Goal: Task Accomplishment & Management: Complete application form

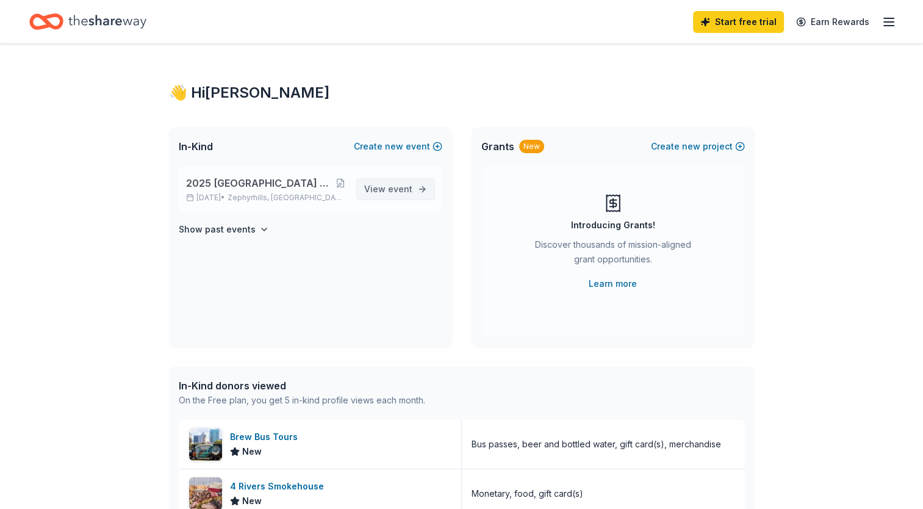
click at [395, 193] on span "event" at bounding box center [400, 189] width 24 height 10
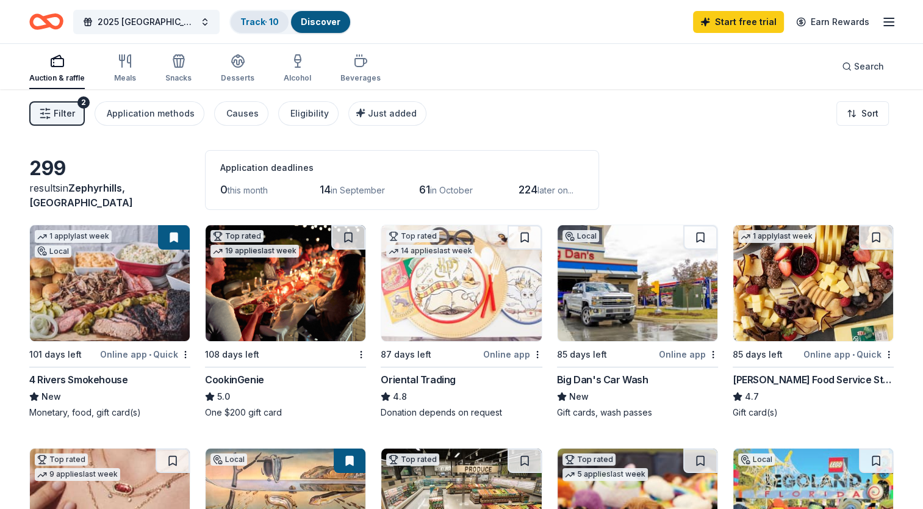
click at [261, 23] on link "Track · 10" at bounding box center [259, 21] width 38 height 10
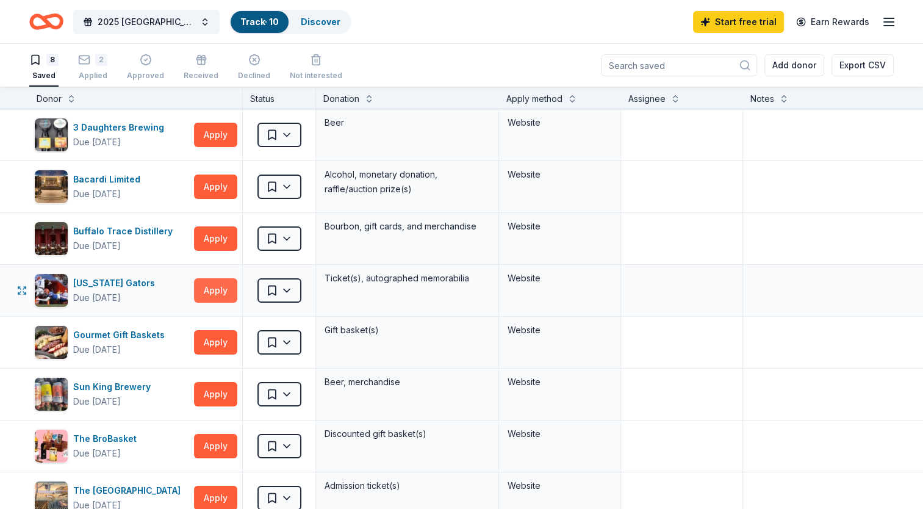
click at [220, 290] on button "Apply" at bounding box center [215, 290] width 43 height 24
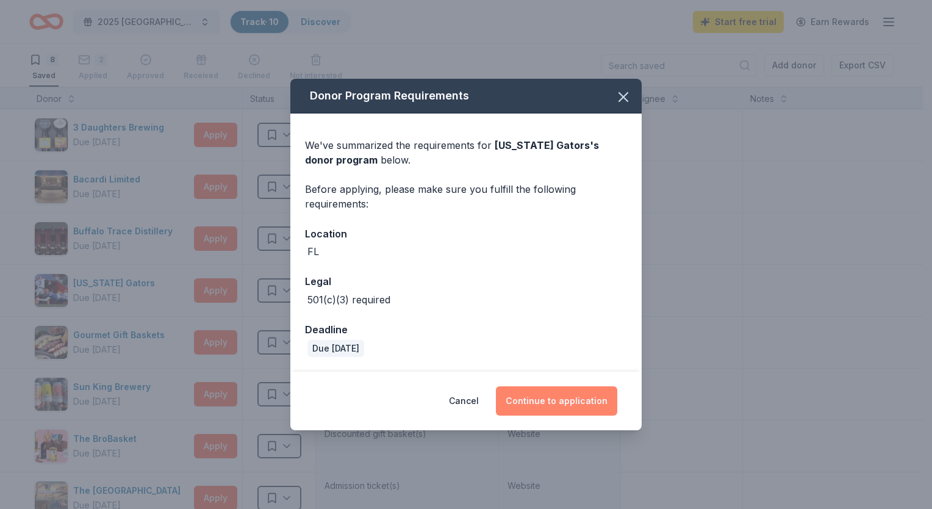
click at [561, 394] on button "Continue to application" at bounding box center [556, 400] width 121 height 29
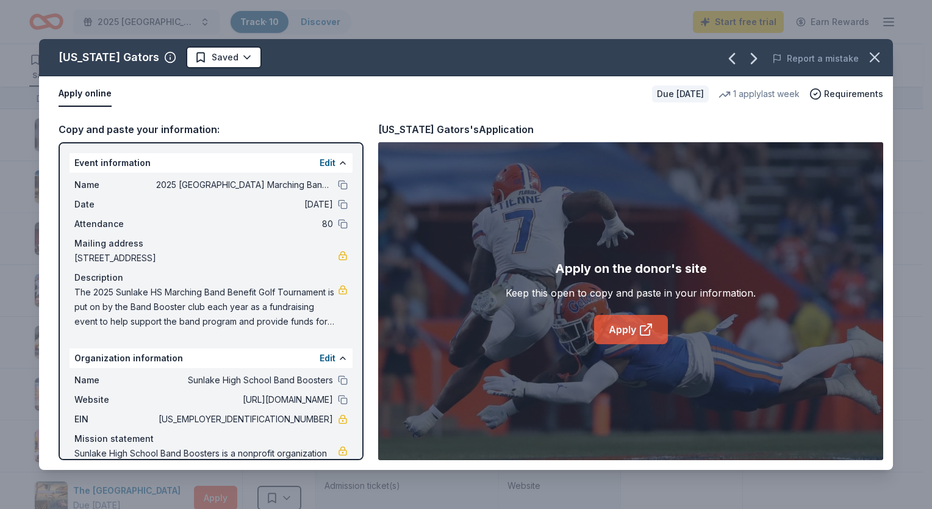
click at [617, 328] on link "Apply" at bounding box center [631, 329] width 74 height 29
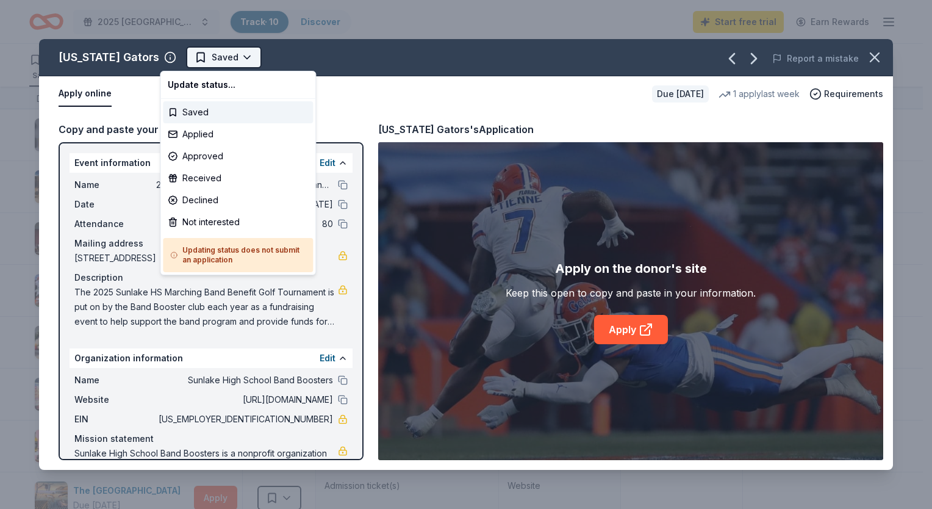
click at [226, 60] on html "2025 [GEOGRAPHIC_DATA] Marching Band Benefit Golf Tournament Track · 10 Discove…" at bounding box center [466, 254] width 932 height 509
click at [201, 131] on div "Applied" at bounding box center [238, 134] width 150 height 22
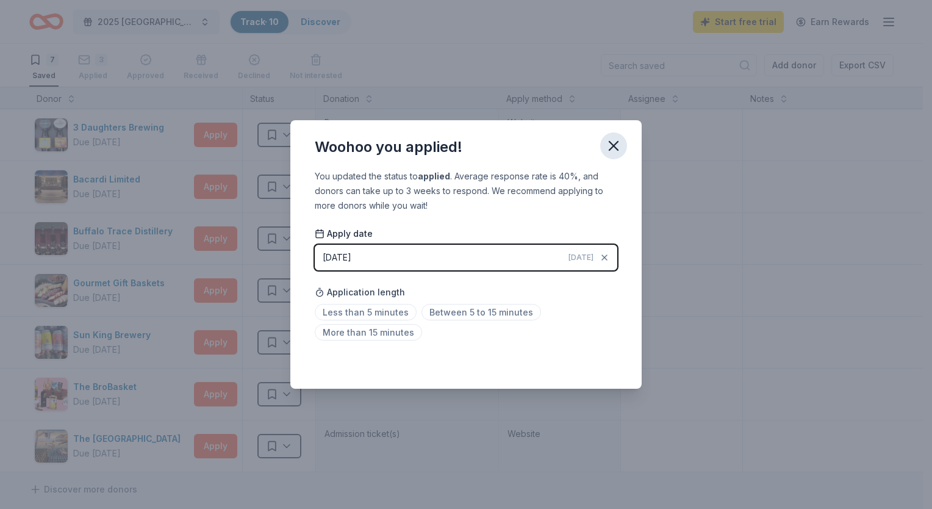
click at [609, 148] on icon "button" at bounding box center [613, 145] width 17 height 17
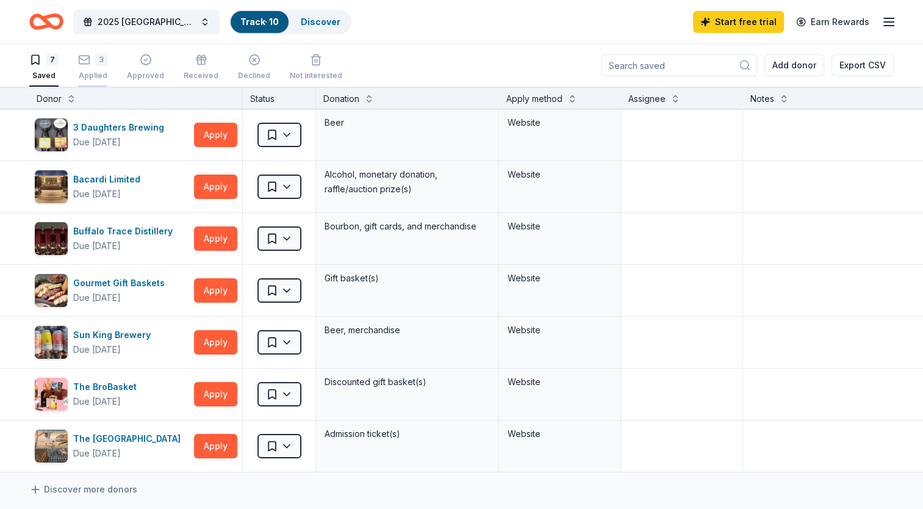
click at [90, 70] on div "3 Applied" at bounding box center [92, 67] width 29 height 27
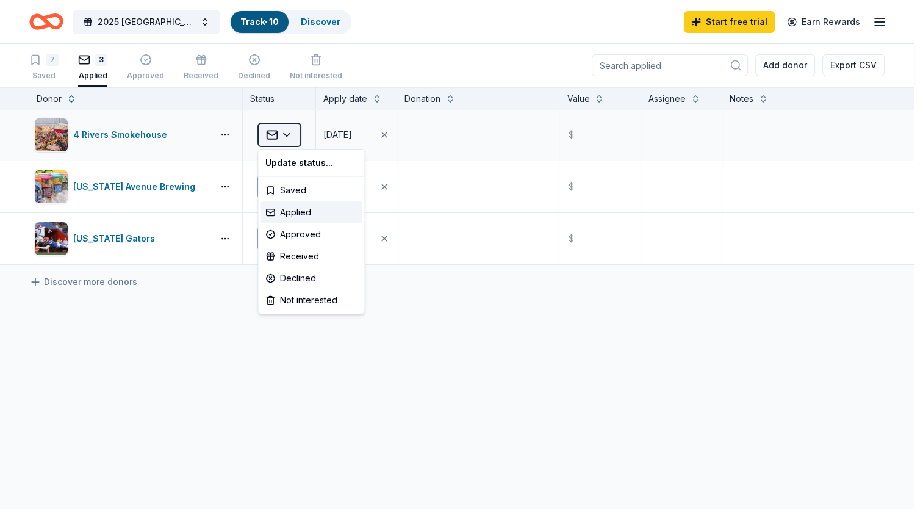
click at [294, 143] on html "2025 [GEOGRAPHIC_DATA] Marching Band Benefit Golf Tournament Track · 10 Discove…" at bounding box center [461, 254] width 923 height 509
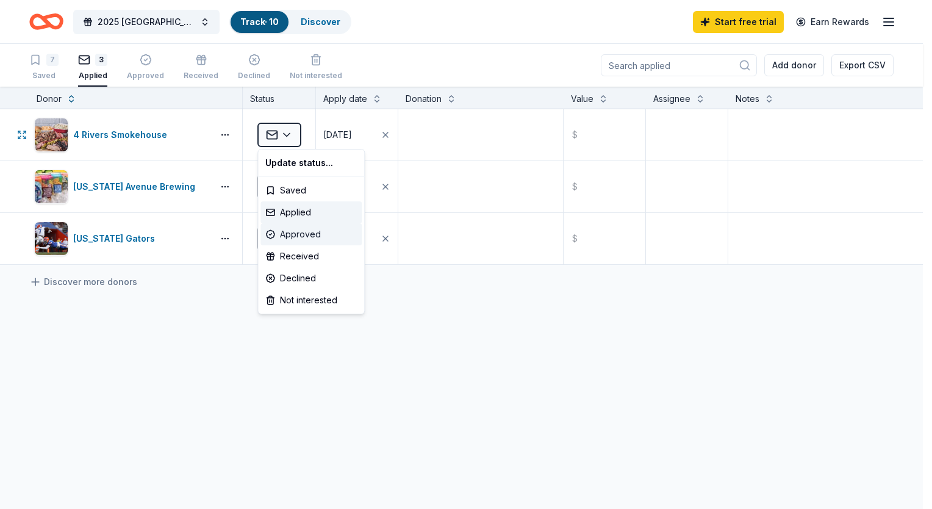
click at [285, 237] on div "Approved" at bounding box center [310, 234] width 101 height 22
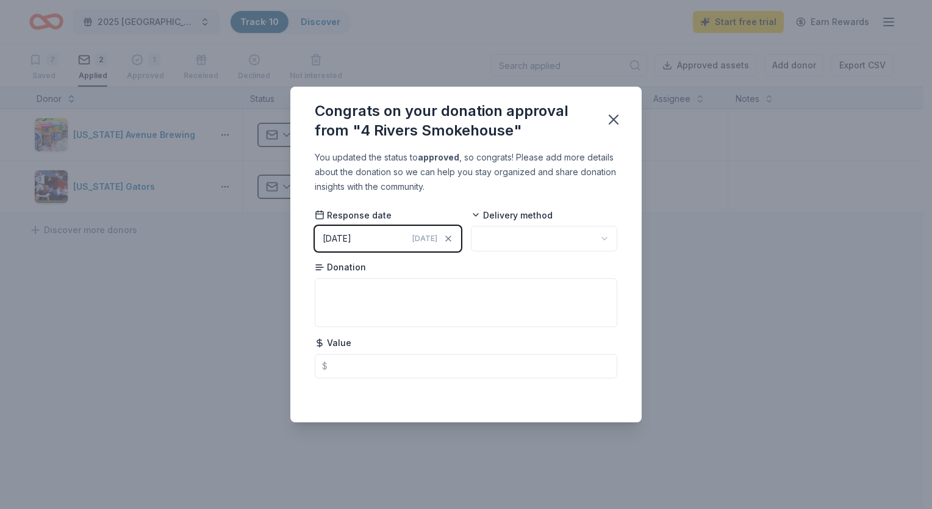
click at [596, 245] on html "2025 [GEOGRAPHIC_DATA] Marching Band Benefit Golf Tournament Track · 10 Discove…" at bounding box center [466, 254] width 932 height 509
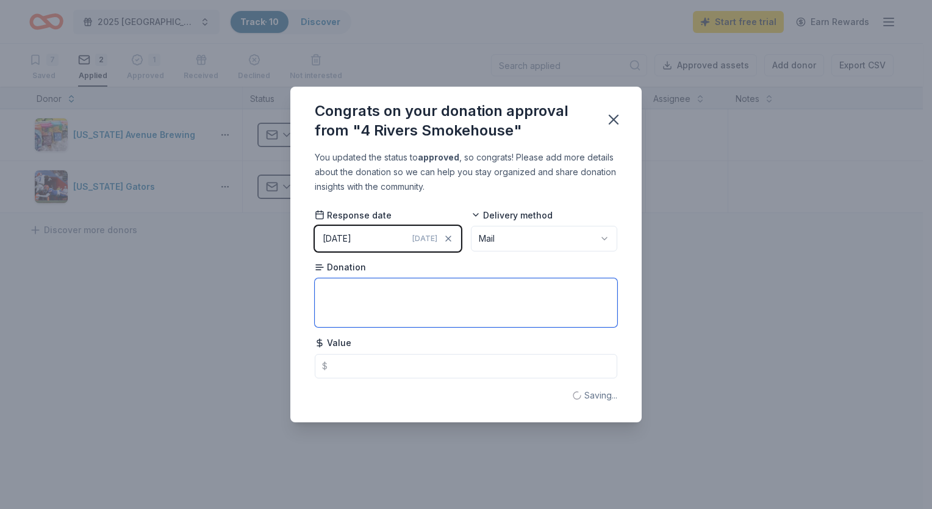
click at [471, 290] on textarea at bounding box center [466, 302] width 302 height 49
type textarea "$"
type textarea "B"
type textarea "Gift Certificate"
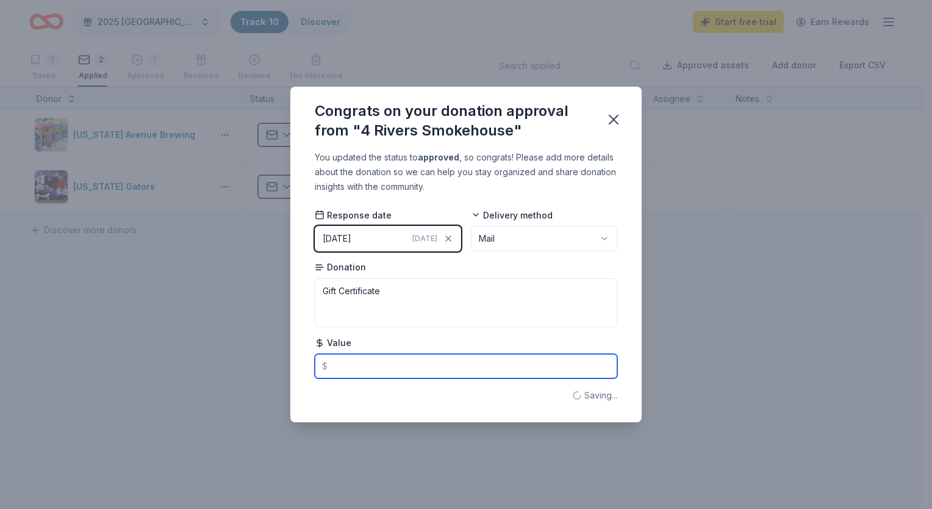
click at [427, 363] on input "text" at bounding box center [466, 366] width 302 height 24
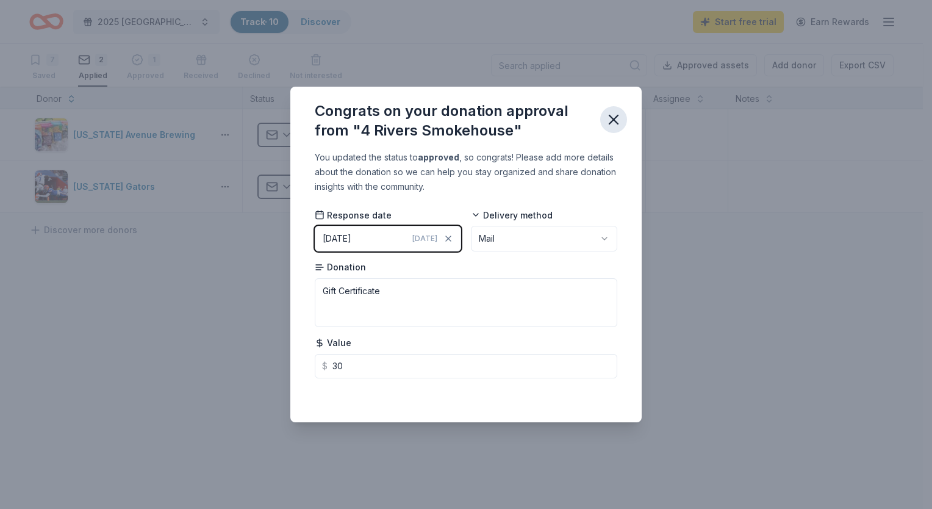
type input "30.00"
click at [618, 125] on icon "button" at bounding box center [613, 119] width 17 height 17
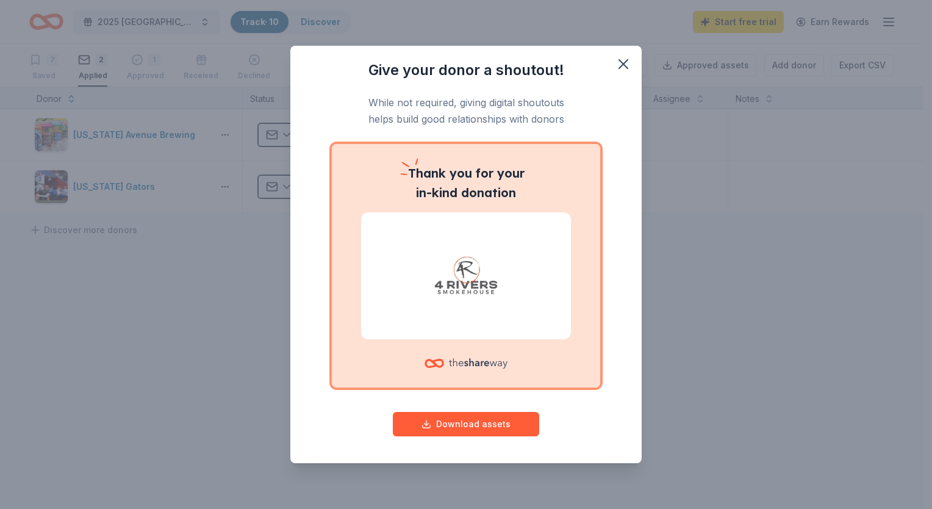
click at [509, 306] on img at bounding box center [466, 276] width 181 height 78
click at [464, 418] on button "Download assets" at bounding box center [466, 424] width 146 height 24
click at [625, 62] on icon "button" at bounding box center [623, 64] width 9 height 9
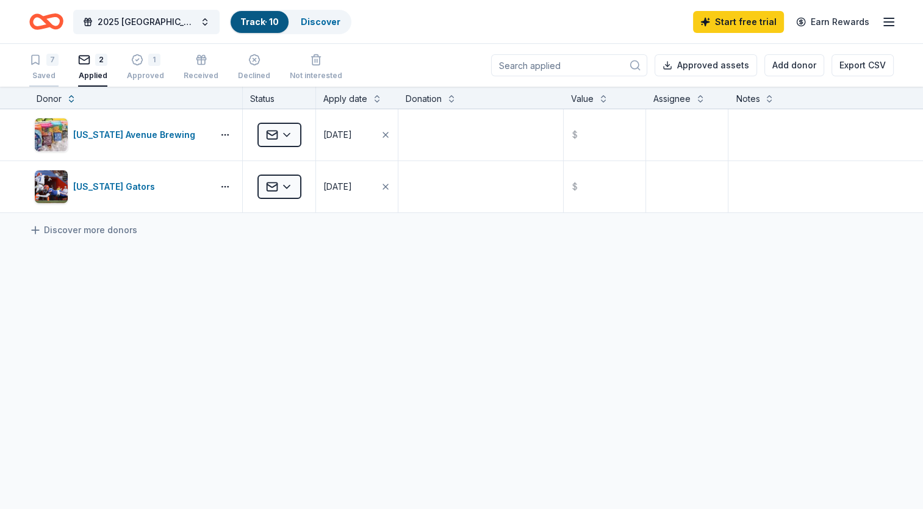
click at [51, 59] on div "7" at bounding box center [52, 60] width 12 height 12
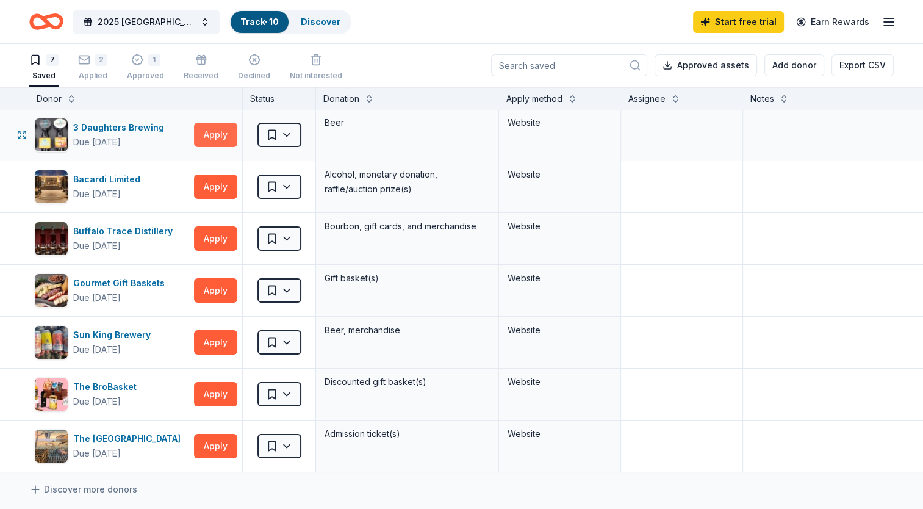
click at [215, 145] on button "Apply" at bounding box center [215, 135] width 43 height 24
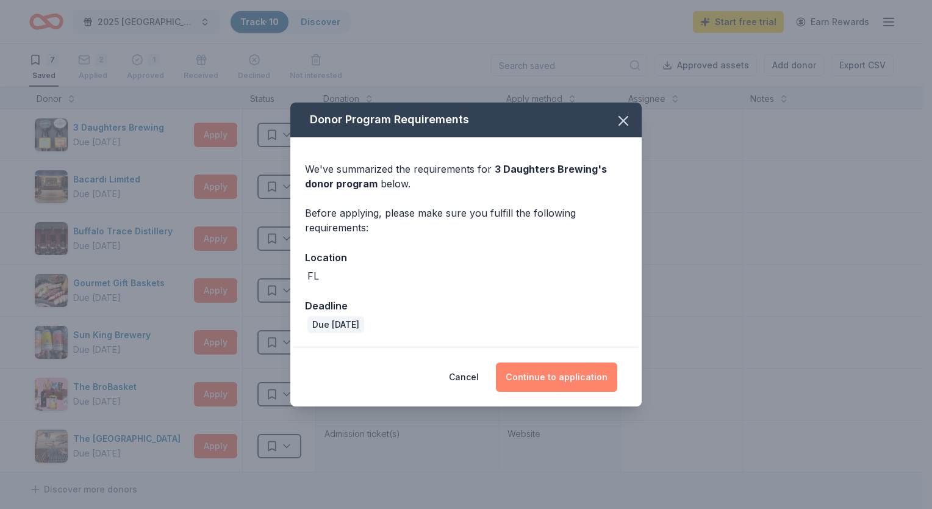
click at [550, 379] on button "Continue to application" at bounding box center [556, 376] width 121 height 29
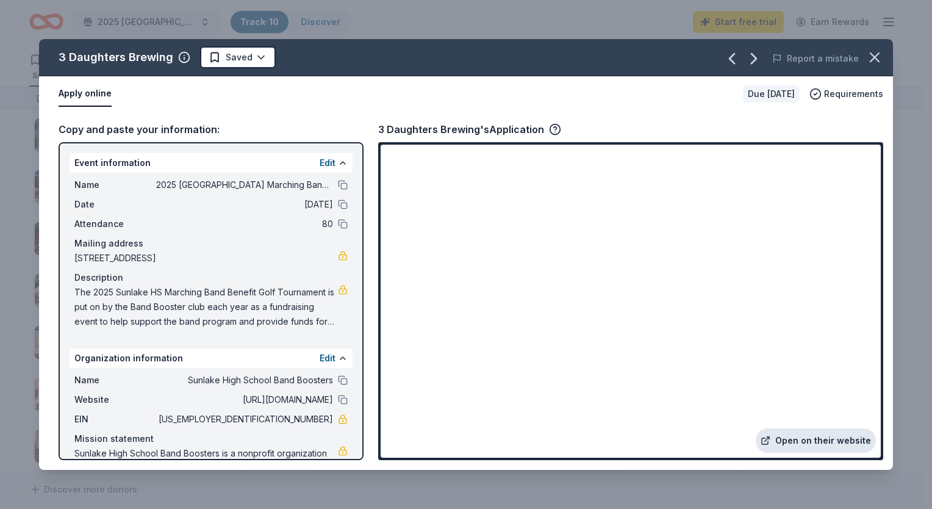
click at [825, 445] on link "Open on their website" at bounding box center [816, 440] width 120 height 24
click at [876, 55] on icon "button" at bounding box center [874, 57] width 9 height 9
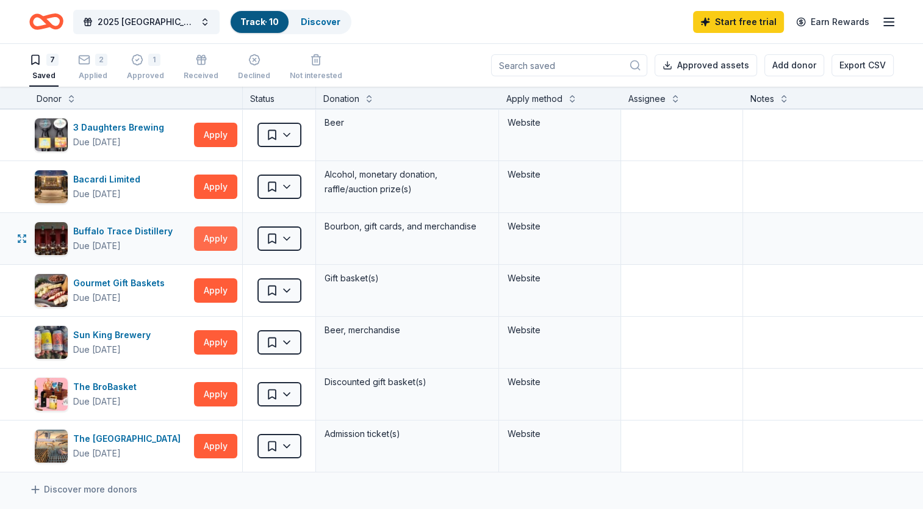
click at [224, 235] on button "Apply" at bounding box center [215, 238] width 43 height 24
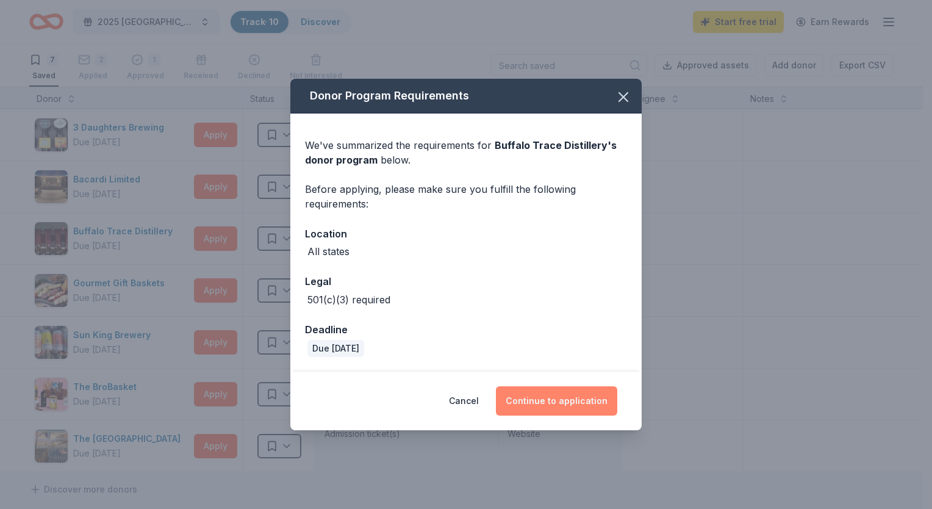
click at [549, 399] on button "Continue to application" at bounding box center [556, 400] width 121 height 29
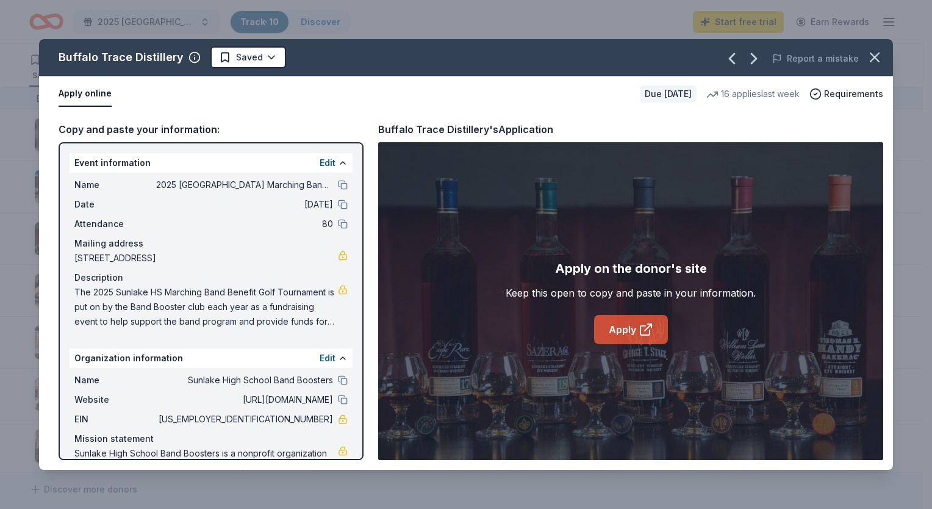
click at [621, 334] on link "Apply" at bounding box center [631, 329] width 74 height 29
click at [880, 56] on icon "button" at bounding box center [874, 57] width 17 height 17
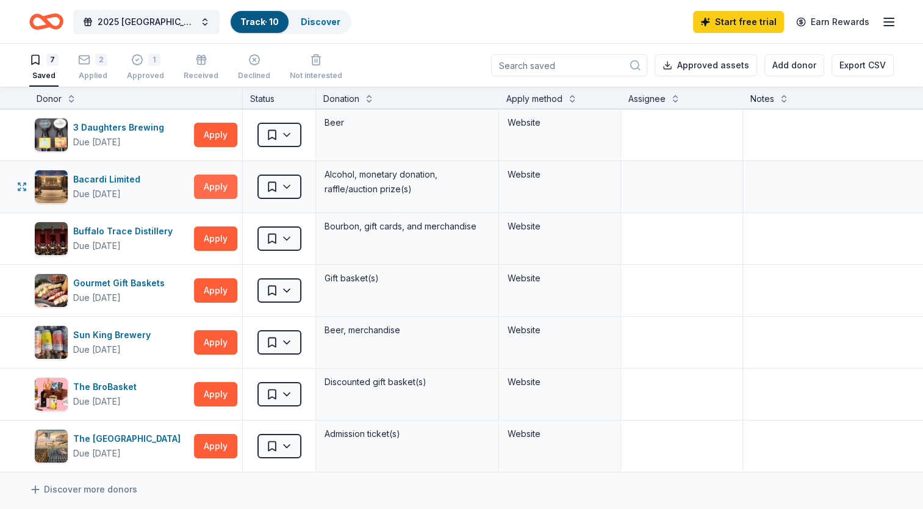
click at [221, 182] on button "Apply" at bounding box center [215, 186] width 43 height 24
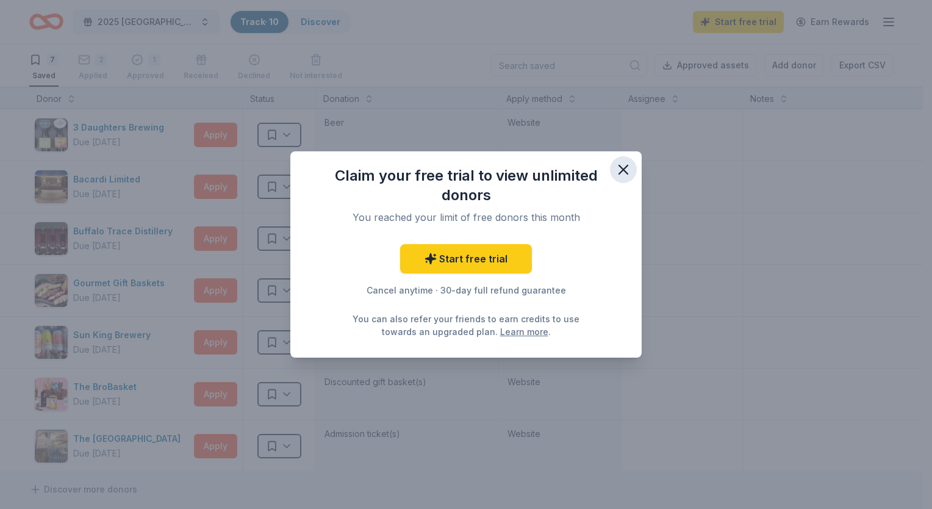
click at [626, 167] on icon "button" at bounding box center [623, 169] width 17 height 17
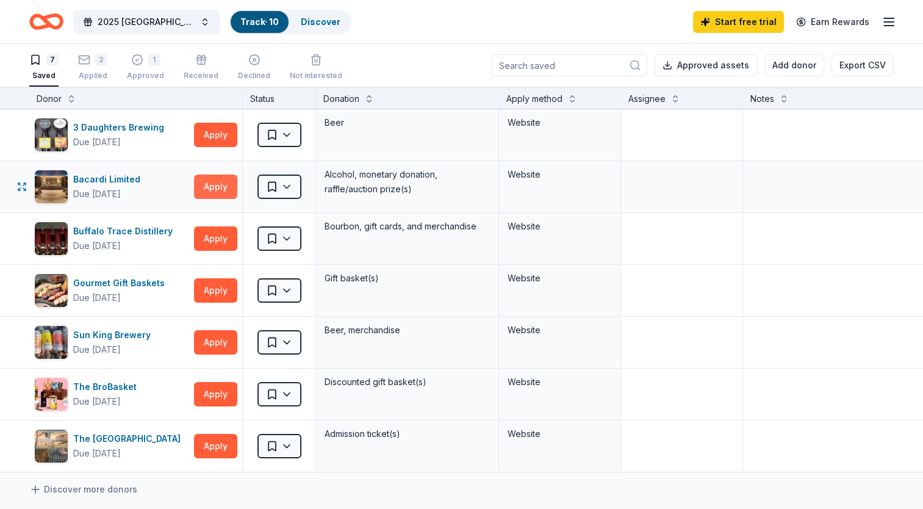
click at [220, 190] on button "Apply" at bounding box center [215, 186] width 43 height 24
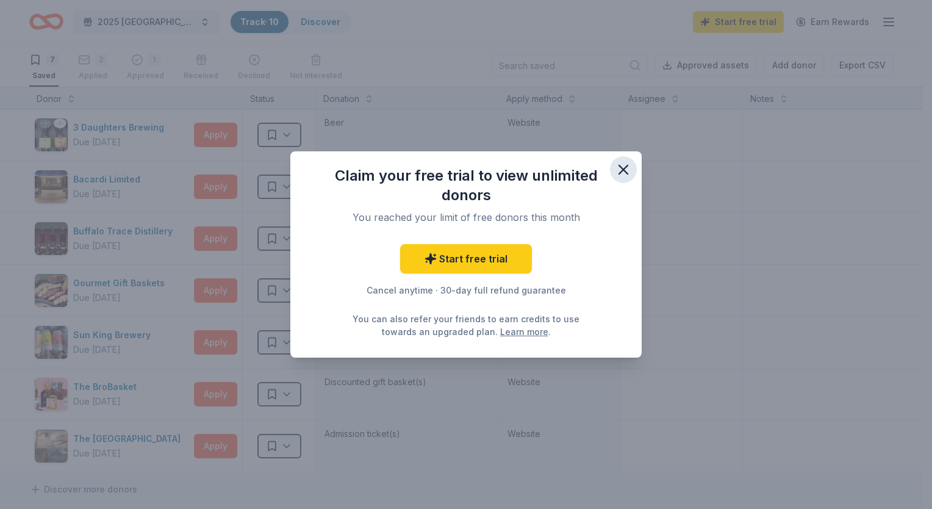
click at [620, 170] on icon "button" at bounding box center [623, 169] width 17 height 17
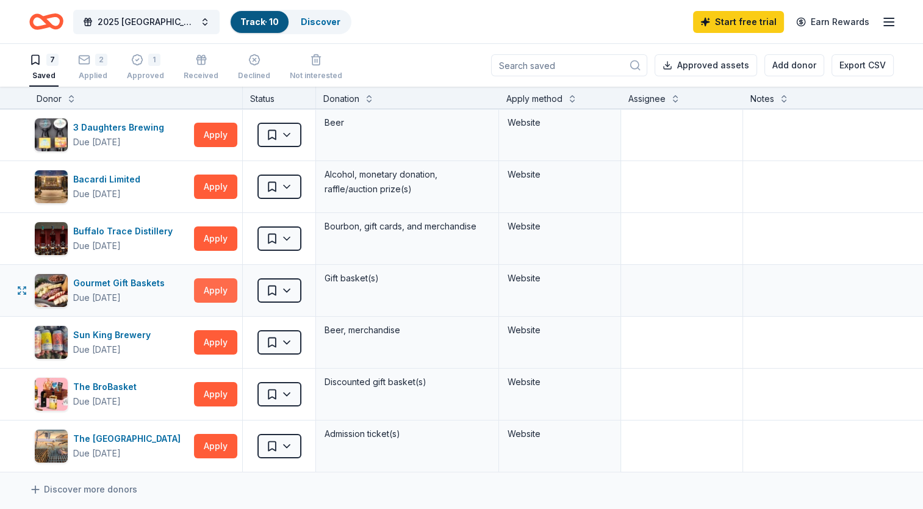
click at [220, 292] on button "Apply" at bounding box center [215, 290] width 43 height 24
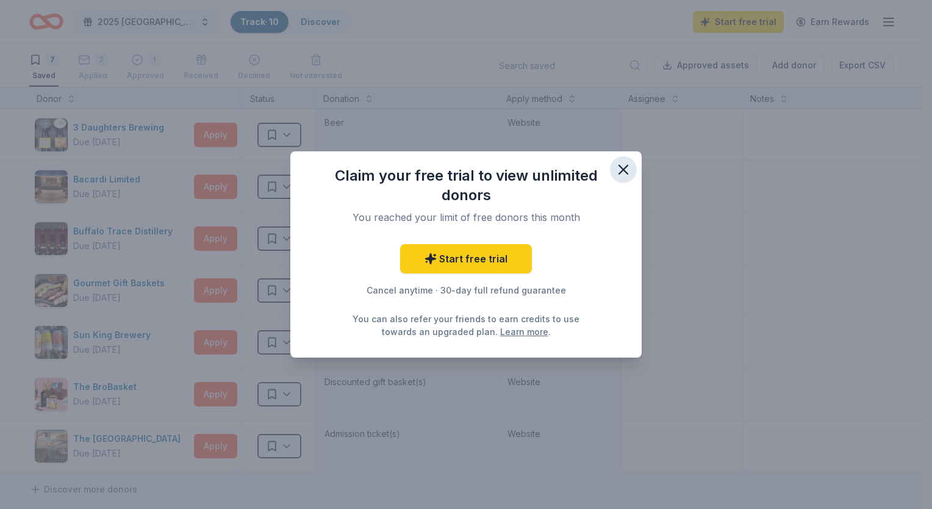
click at [621, 171] on icon "button" at bounding box center [623, 169] width 9 height 9
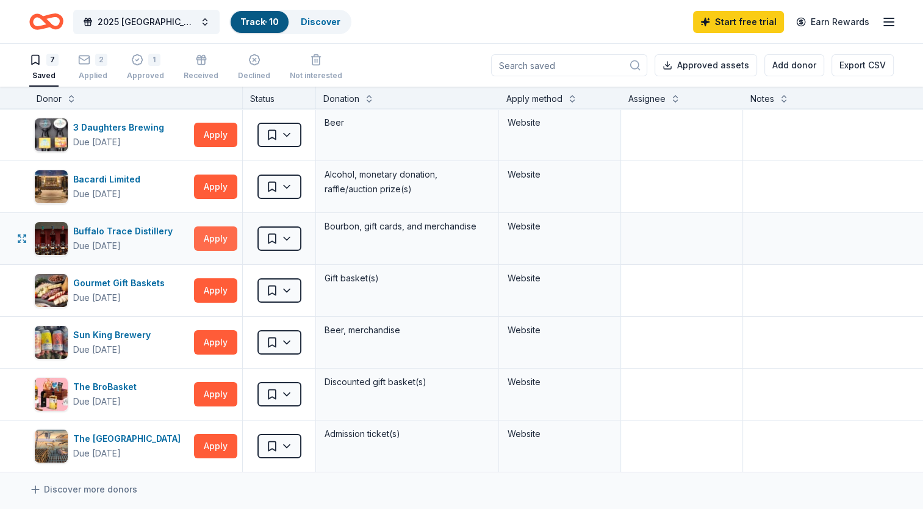
click at [221, 235] on button "Apply" at bounding box center [215, 238] width 43 height 24
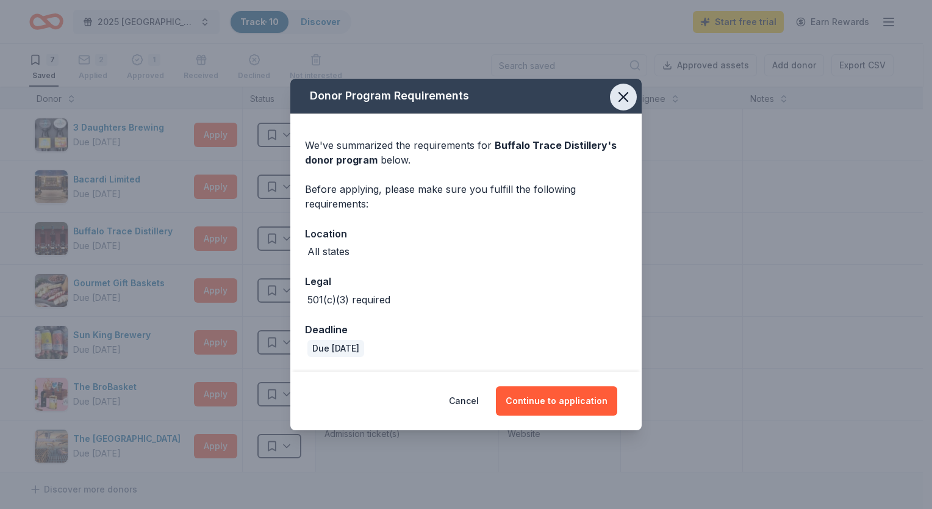
click at [617, 96] on icon "button" at bounding box center [623, 96] width 17 height 17
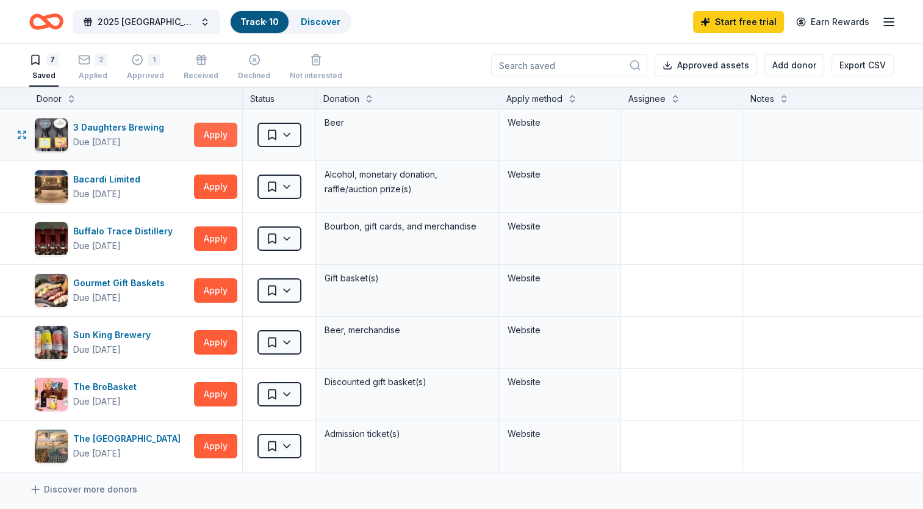
click at [210, 134] on button "Apply" at bounding box center [215, 135] width 43 height 24
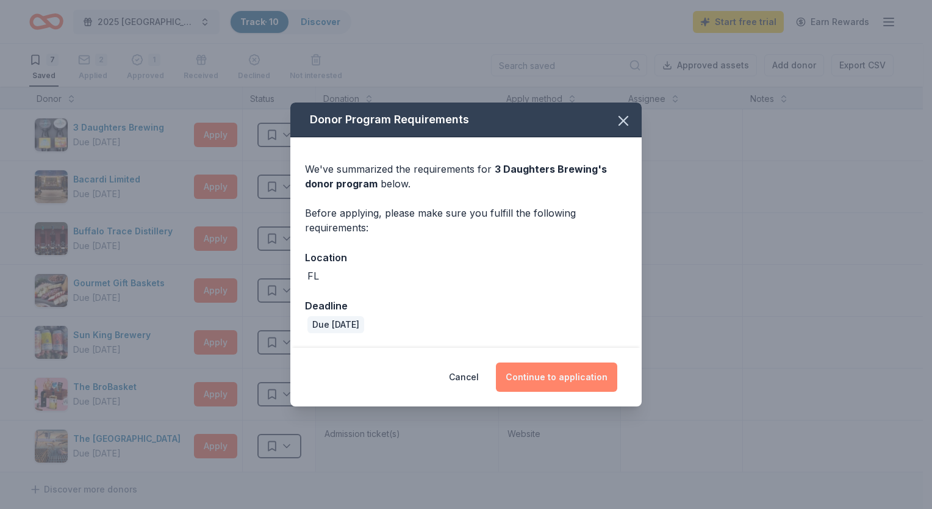
click at [557, 374] on button "Continue to application" at bounding box center [556, 376] width 121 height 29
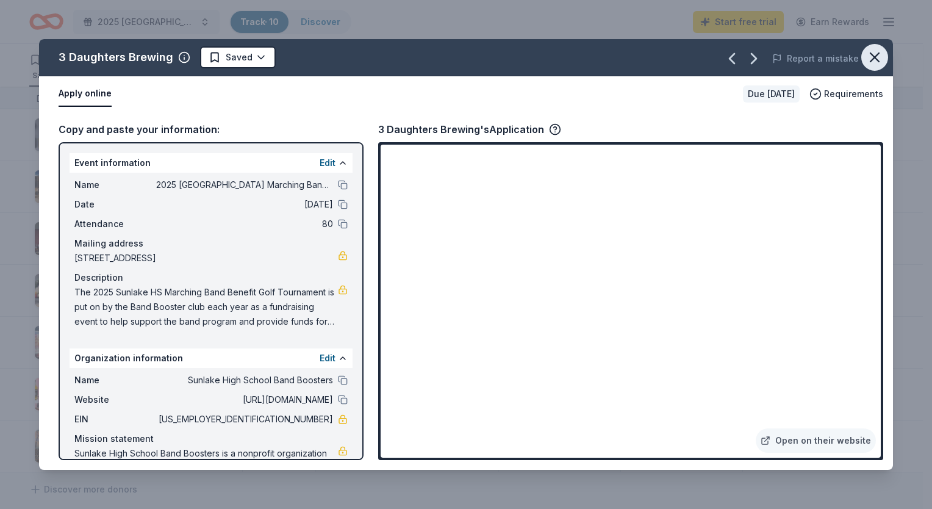
click at [872, 52] on icon "button" at bounding box center [874, 57] width 17 height 17
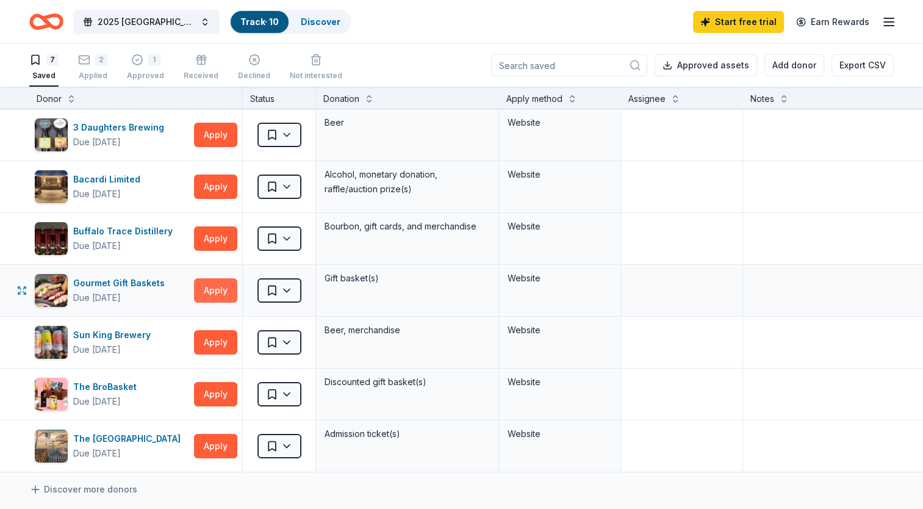
click at [212, 289] on button "Apply" at bounding box center [215, 290] width 43 height 24
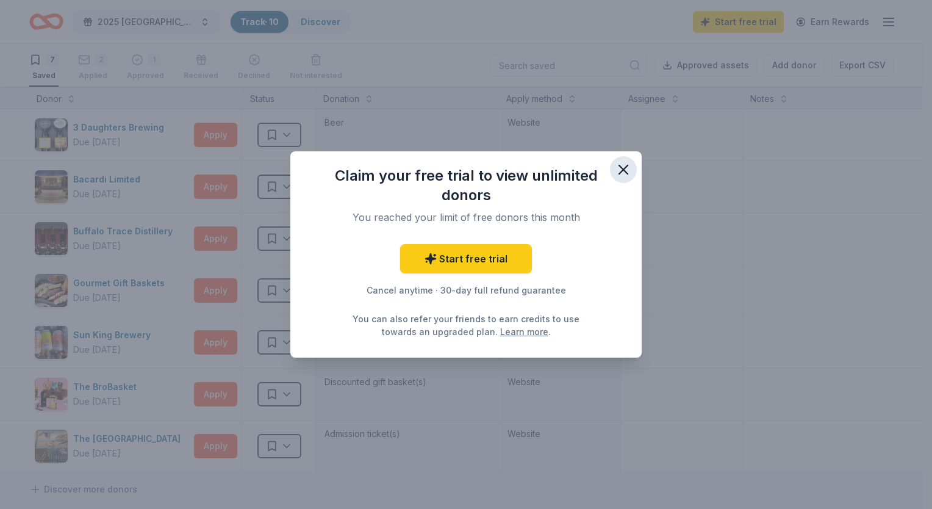
click at [617, 171] on icon "button" at bounding box center [623, 169] width 17 height 17
